Goal: Check status: Check status

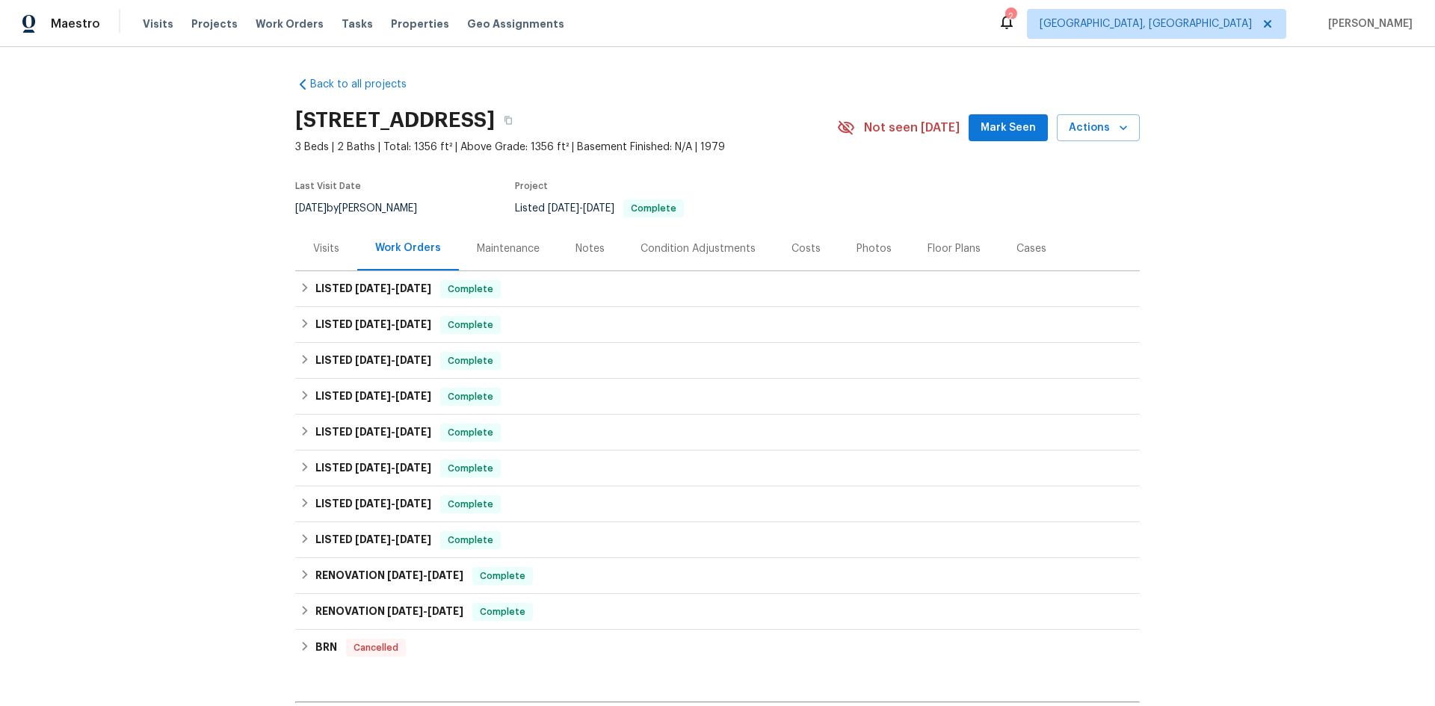
click at [506, 254] on div "Maintenance" at bounding box center [508, 248] width 63 height 15
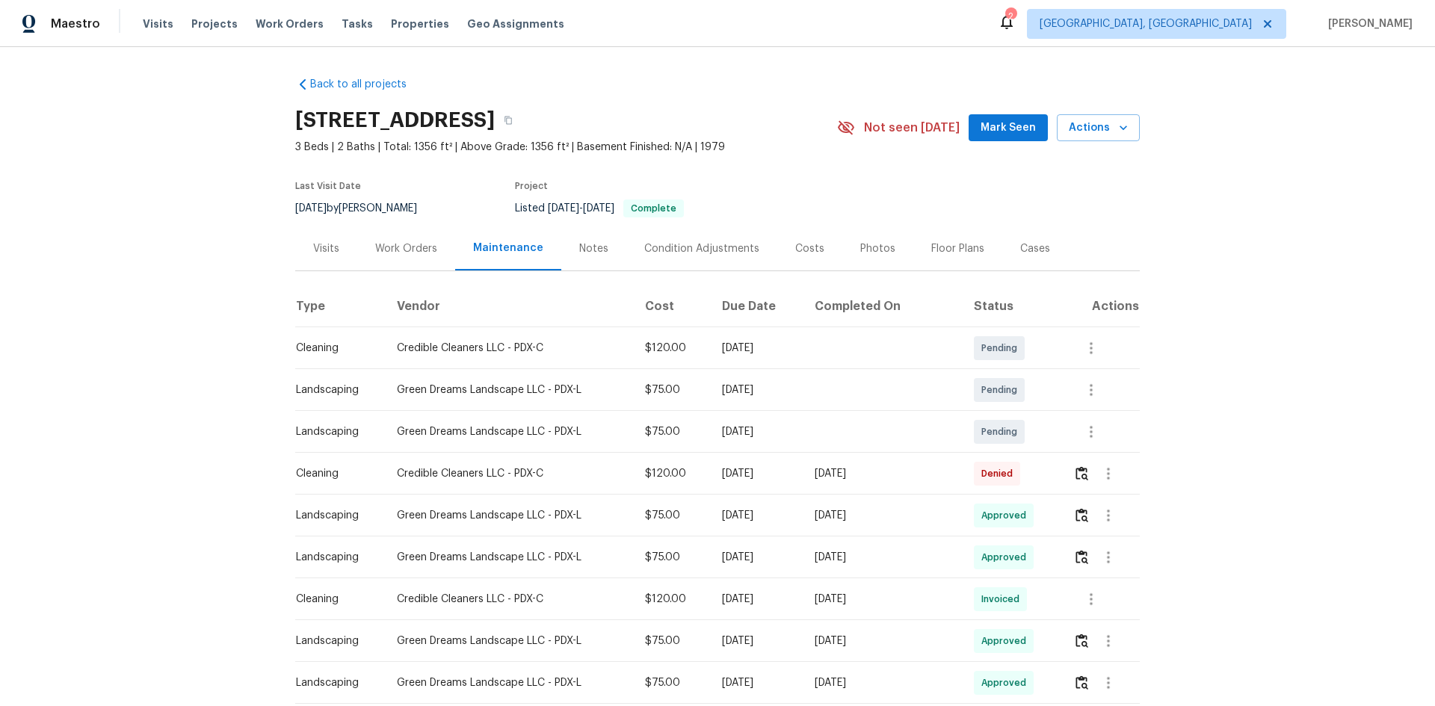
click at [446, 256] on div "Work Orders" at bounding box center [406, 249] width 98 height 44
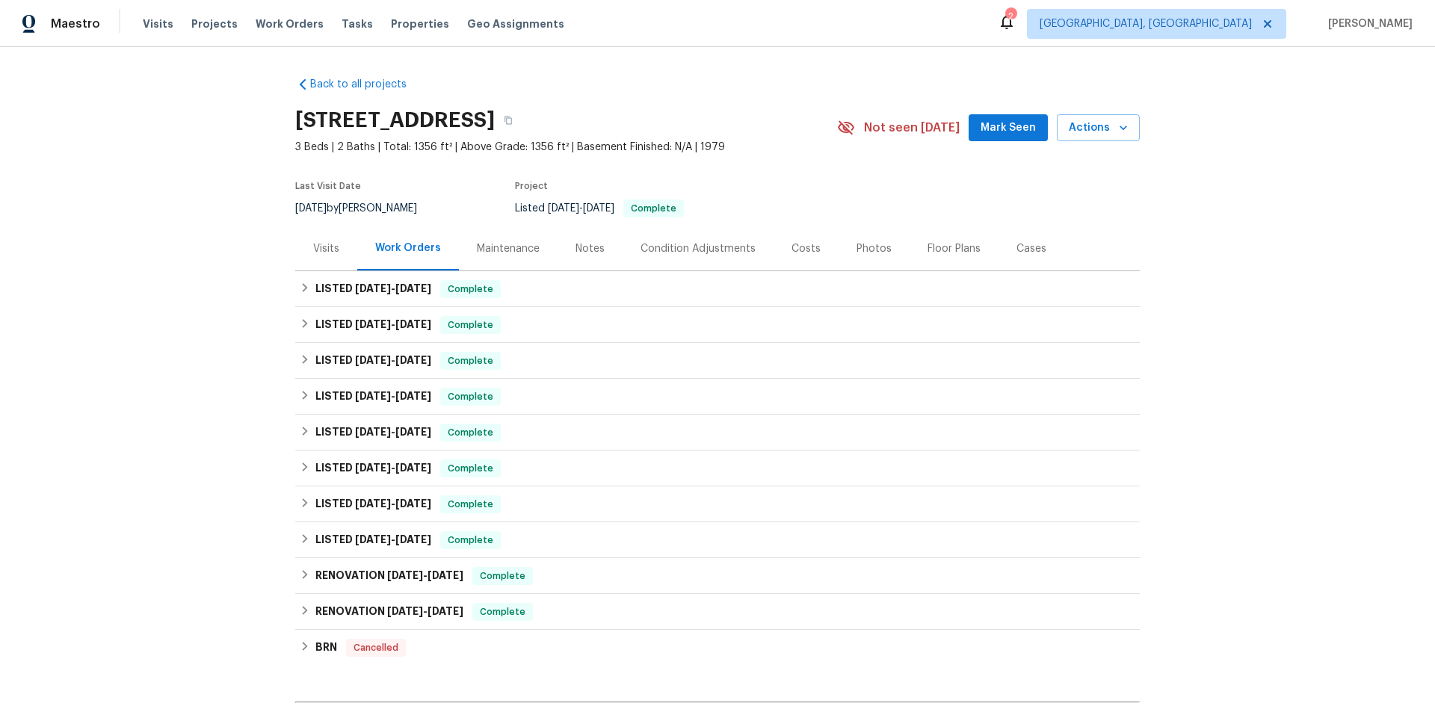
click at [336, 251] on div "Visits" at bounding box center [326, 249] width 62 height 44
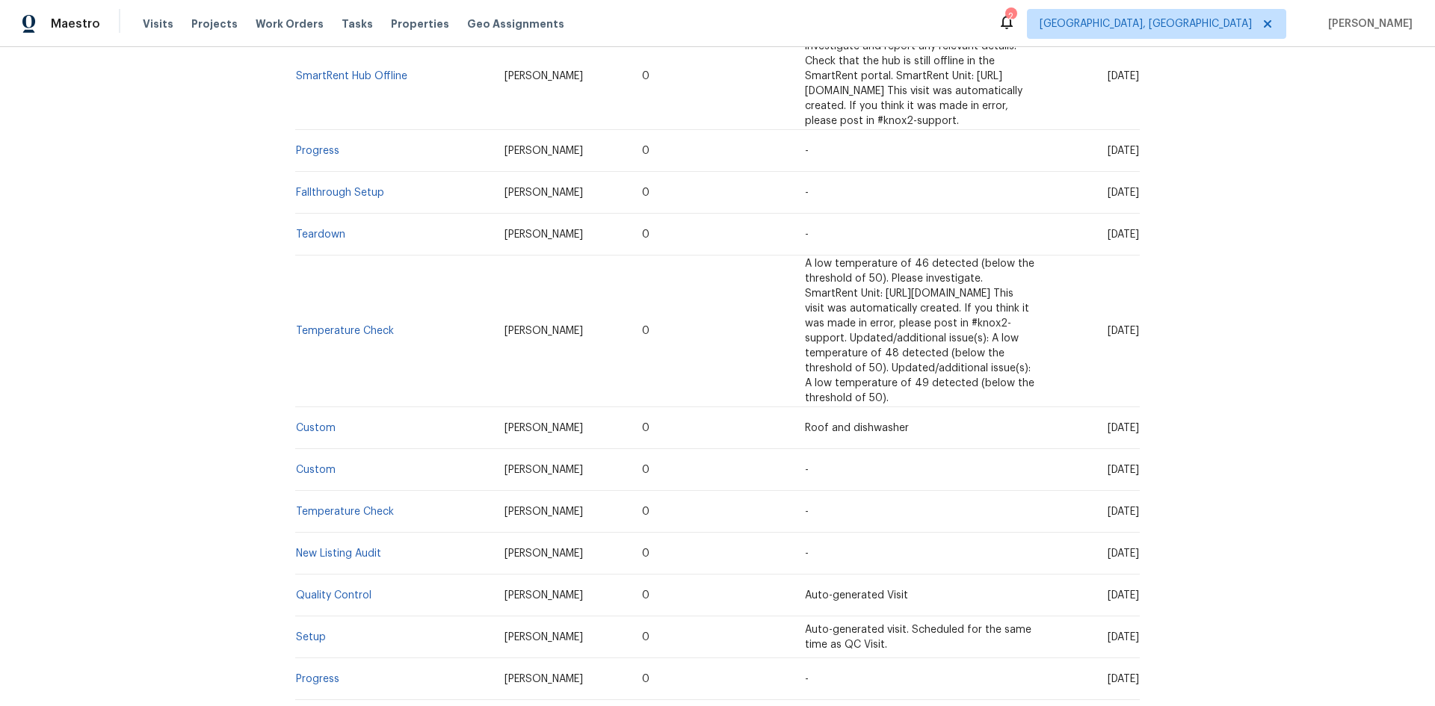
scroll to position [1047, 0]
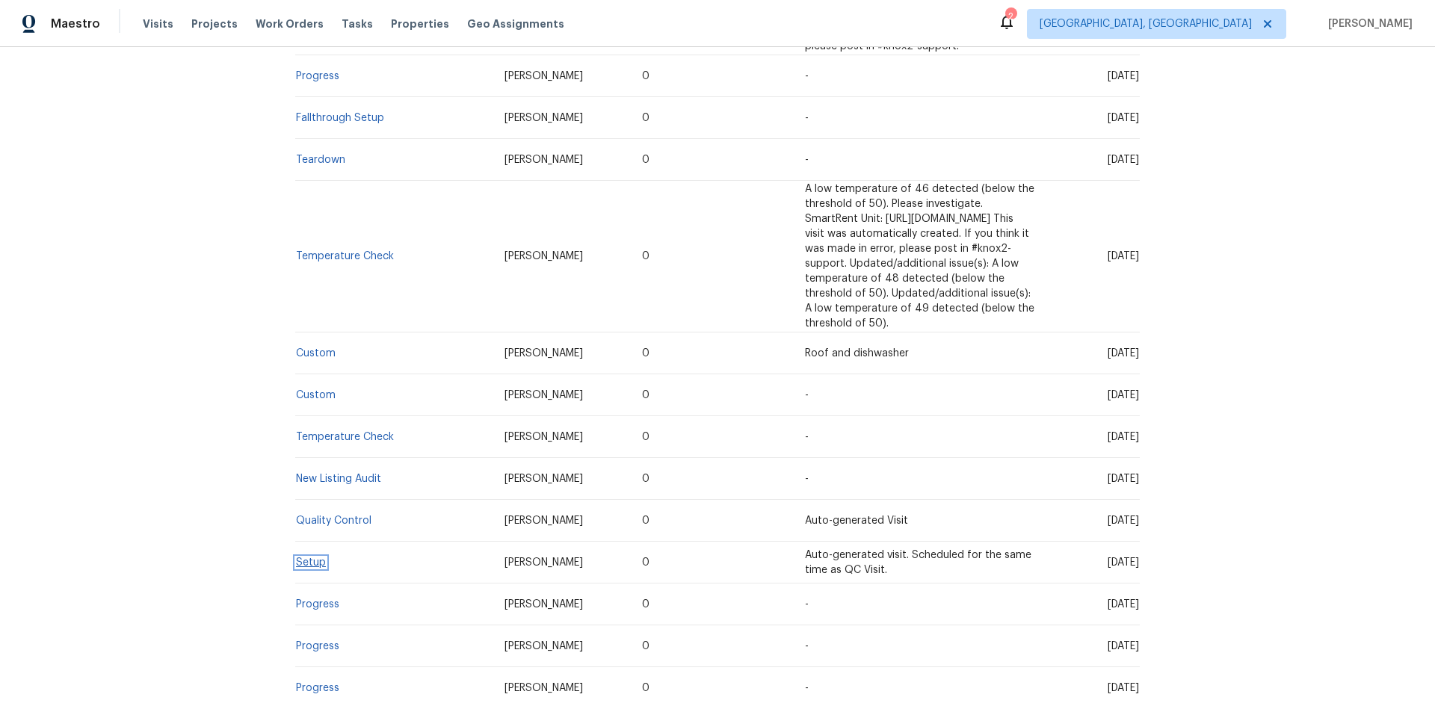
click at [306, 558] on link "Setup" at bounding box center [311, 563] width 30 height 10
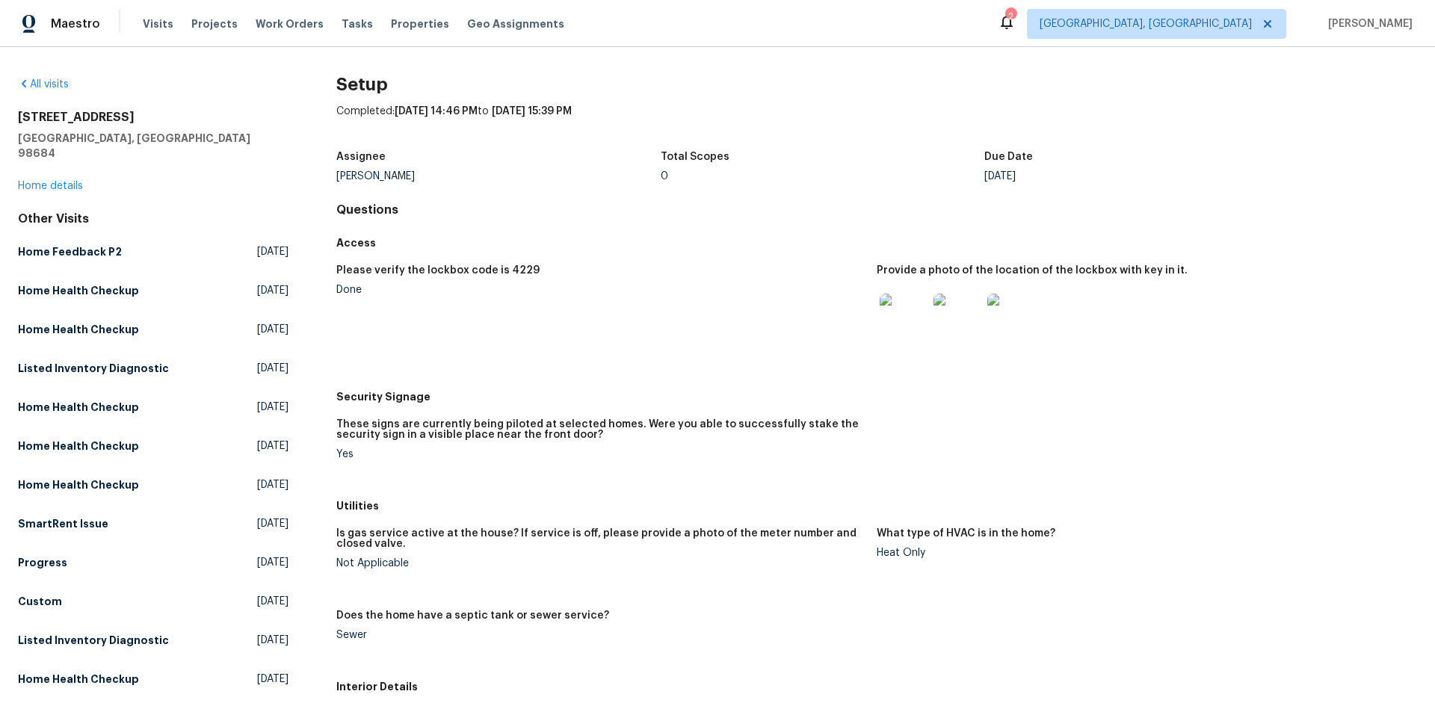
click at [920, 317] on img at bounding box center [904, 318] width 48 height 48
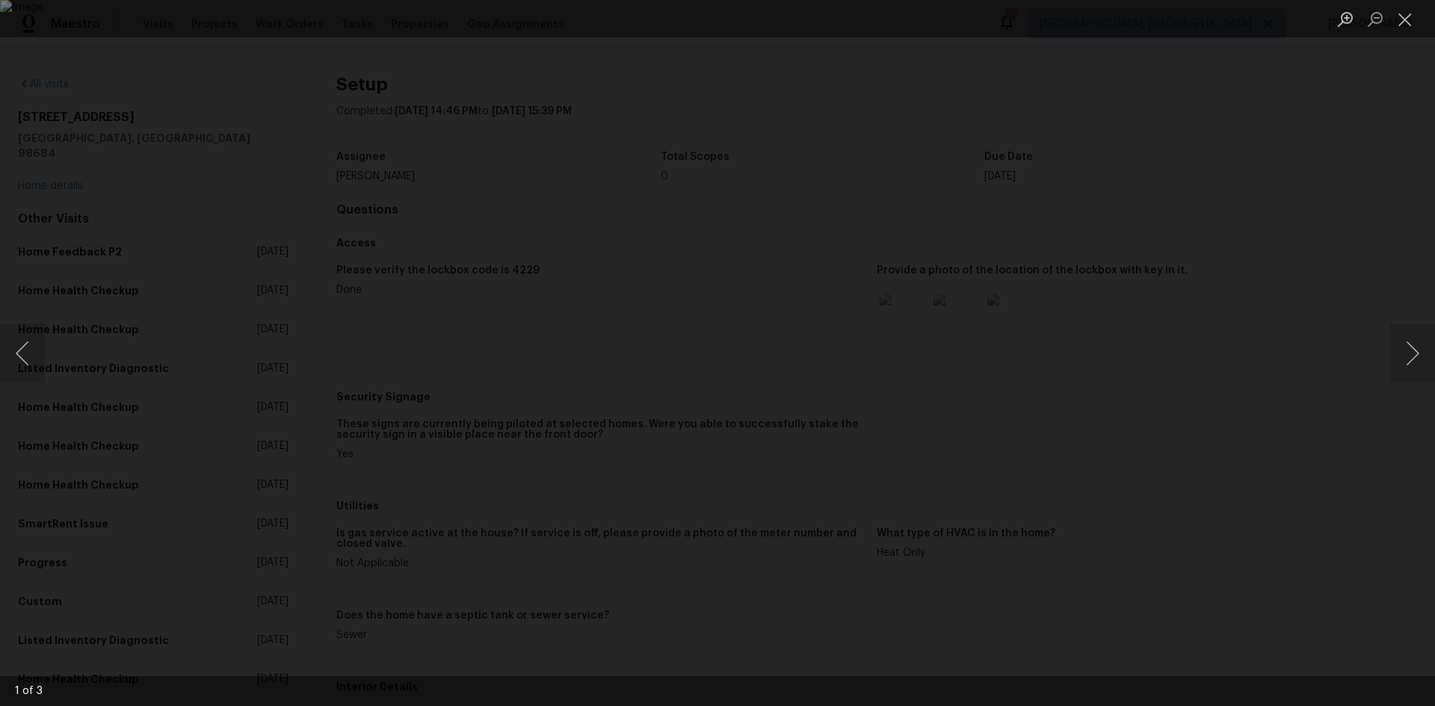
click at [1204, 277] on div "Lightbox" at bounding box center [717, 353] width 1435 height 706
